Goal: Task Accomplishment & Management: Use online tool/utility

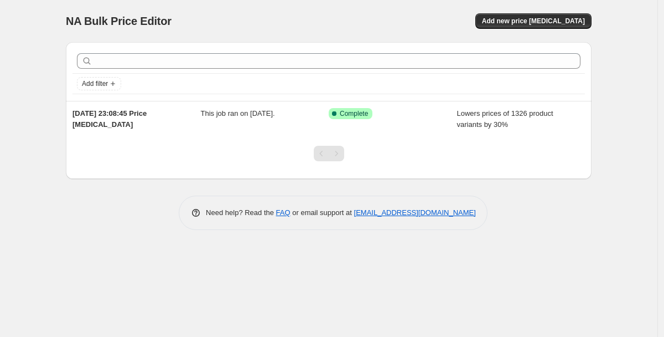
click at [494, 25] on div "Add new price [MEDICAL_DATA]" at bounding box center [460, 21] width 264 height 16
click at [500, 20] on button "Add new price [MEDICAL_DATA]" at bounding box center [534, 21] width 116 height 16
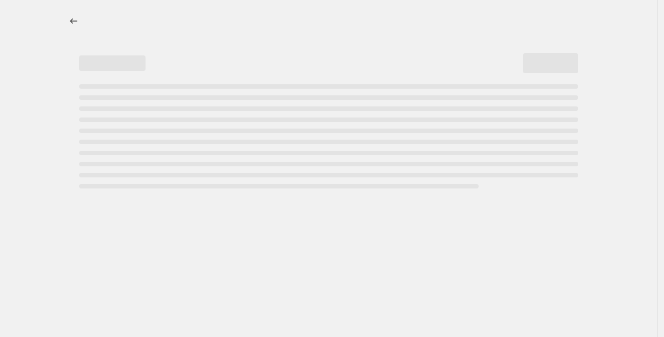
select select "percentage"
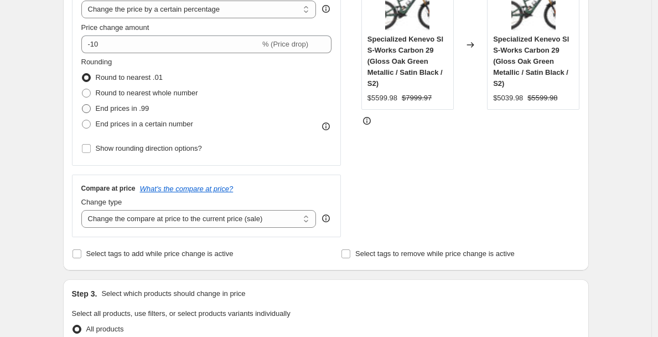
scroll to position [244, 0]
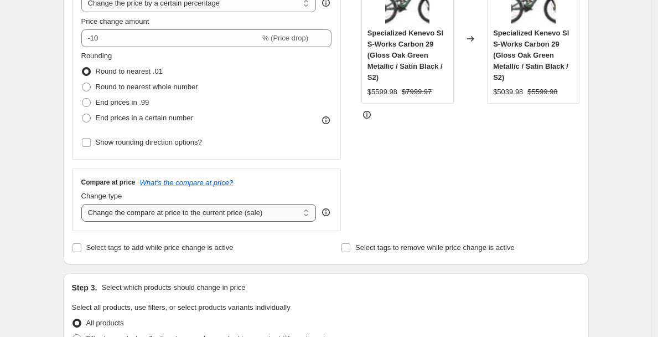
click at [121, 215] on select "Change the compare at price to the current price (sale) Change the compare at p…" at bounding box center [198, 213] width 235 height 18
select select "remove"
click at [84, 204] on select "Change the compare at price to the current price (sale) Change the compare at p…" at bounding box center [198, 213] width 235 height 18
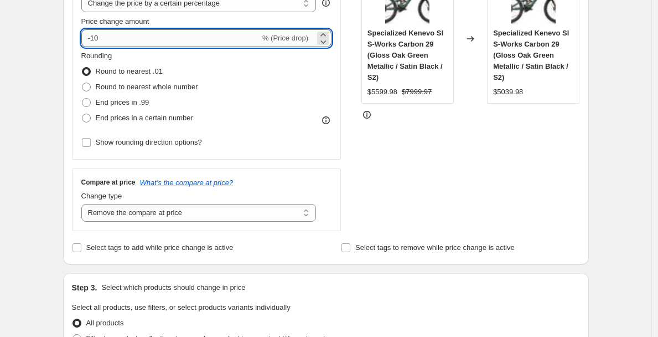
click at [126, 40] on input "-10" at bounding box center [170, 38] width 179 height 18
type input "0"
click at [267, 48] on div "Price Change type Change the price to a certain amount Change the price by a ce…" at bounding box center [206, 59] width 251 height 181
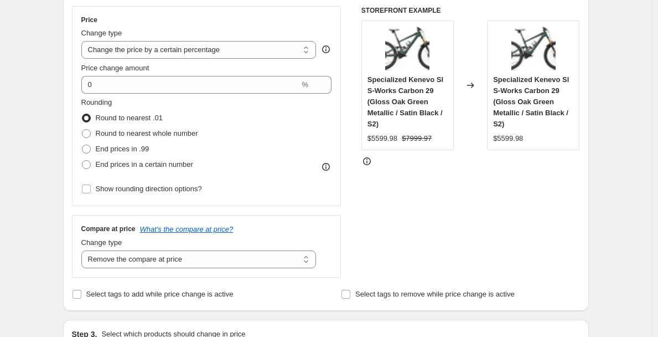
scroll to position [197, 0]
click at [204, 48] on select "Change the price to a certain amount Change the price by a certain amount Chang…" at bounding box center [198, 51] width 235 height 18
select select "no_change"
click at [84, 42] on select "Change the price to a certain amount Change the price by a certain amount Chang…" at bounding box center [198, 51] width 235 height 18
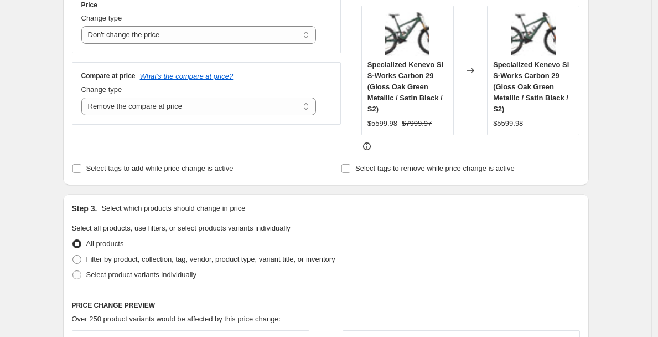
scroll to position [221, 0]
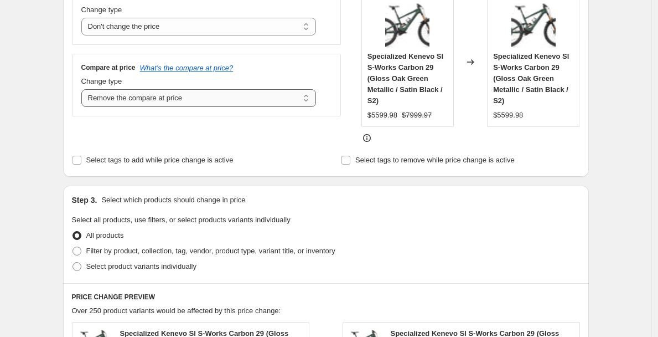
click at [168, 95] on select "Change the compare at price to the current price (sale) Change the compare at p…" at bounding box center [198, 98] width 235 height 18
click at [84, 89] on select "Change the compare at price to the current price (sale) Change the compare at p…" at bounding box center [198, 98] width 235 height 18
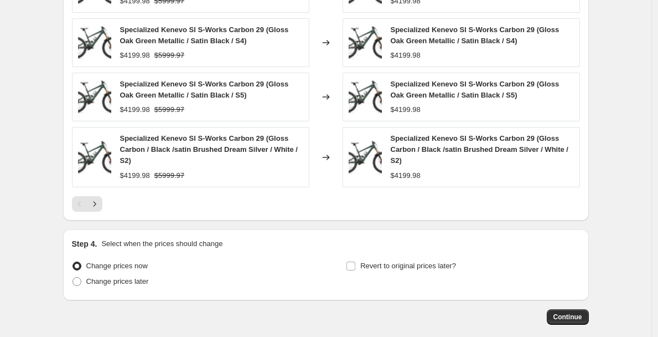
scroll to position [689, 0]
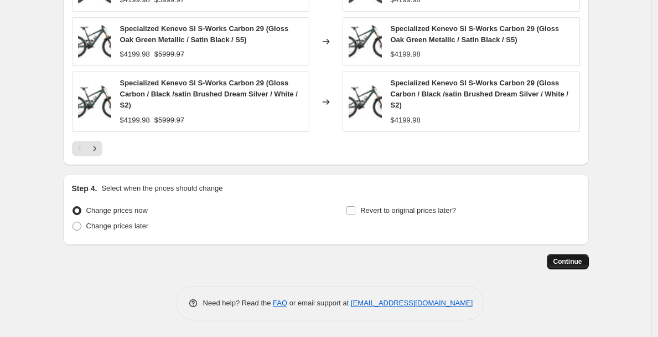
click at [565, 261] on span "Continue" at bounding box center [568, 261] width 29 height 9
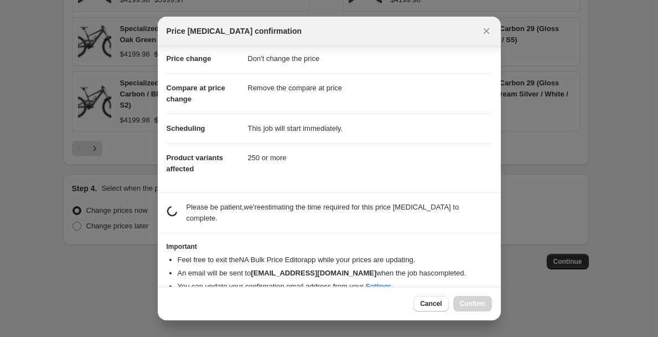
scroll to position [38, 0]
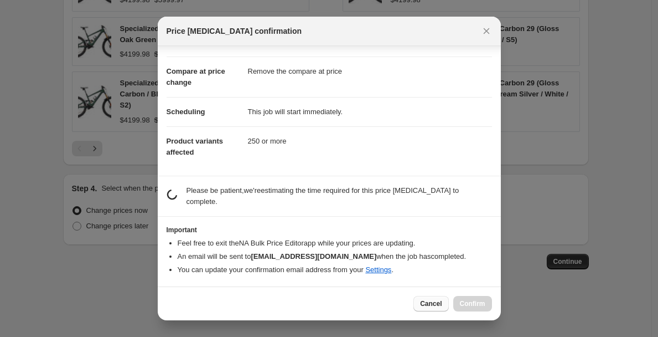
drag, startPoint x: 450, startPoint y: 295, endPoint x: 445, endPoint y: 300, distance: 7.0
click at [449, 295] on div "Cancel Confirm" at bounding box center [329, 303] width 343 height 34
click at [445, 300] on button "Cancel" at bounding box center [431, 304] width 35 height 16
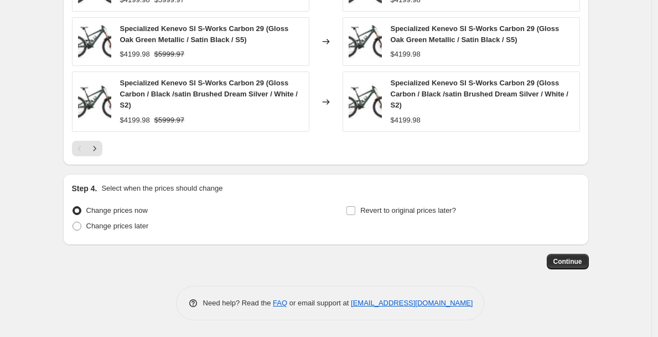
click at [545, 232] on div "Revert to original prices later?" at bounding box center [463, 219] width 234 height 33
click at [556, 254] on button "Continue" at bounding box center [568, 262] width 42 height 16
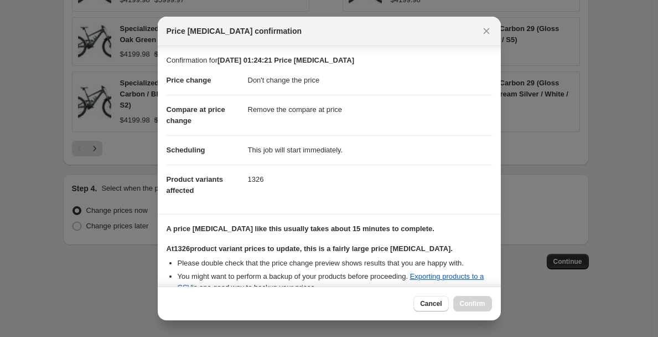
scroll to position [122, 0]
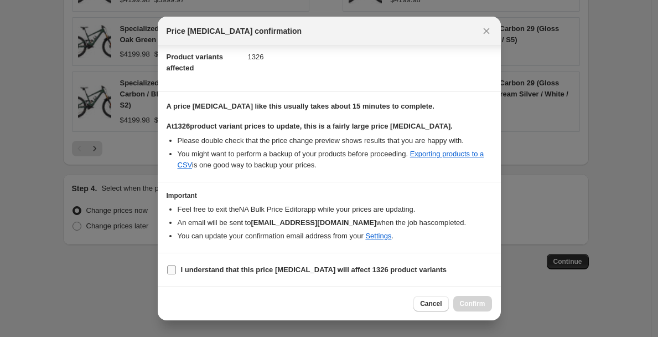
click at [259, 271] on b "I understand that this price [MEDICAL_DATA] will affect 1326 product variants" at bounding box center [314, 269] width 266 height 8
click at [176, 271] on input "I understand that this price [MEDICAL_DATA] will affect 1326 product variants" at bounding box center [171, 269] width 9 height 9
checkbox input "true"
drag, startPoint x: 487, startPoint y: 300, endPoint x: 481, endPoint y: 301, distance: 6.1
click at [486, 301] on button "Confirm" at bounding box center [473, 304] width 39 height 16
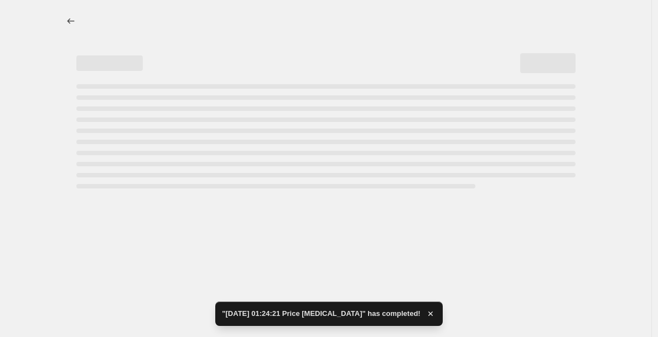
select select "no_change"
select select "remove"
